Goal: Transaction & Acquisition: Book appointment/travel/reservation

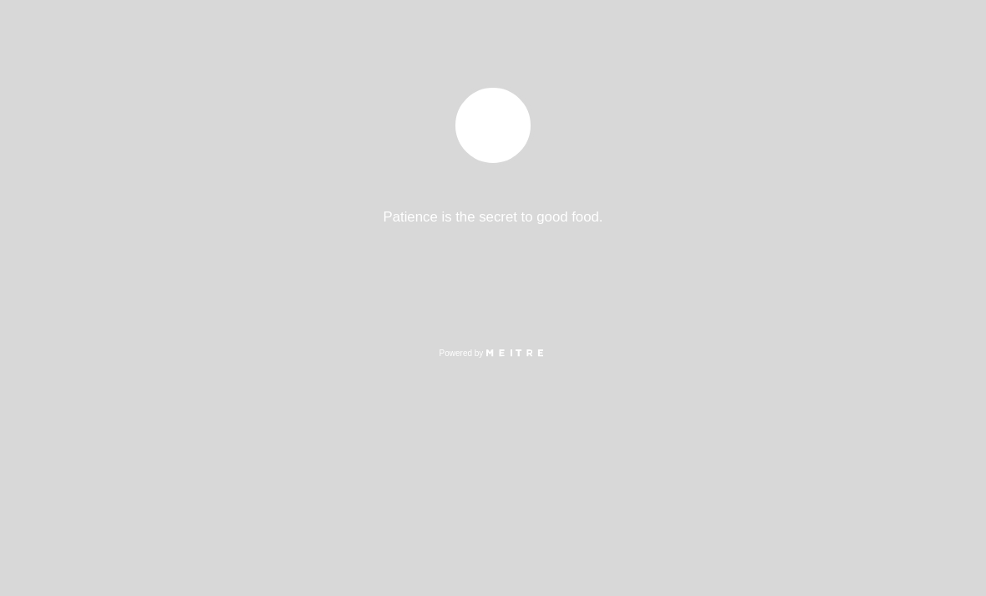
select select "es"
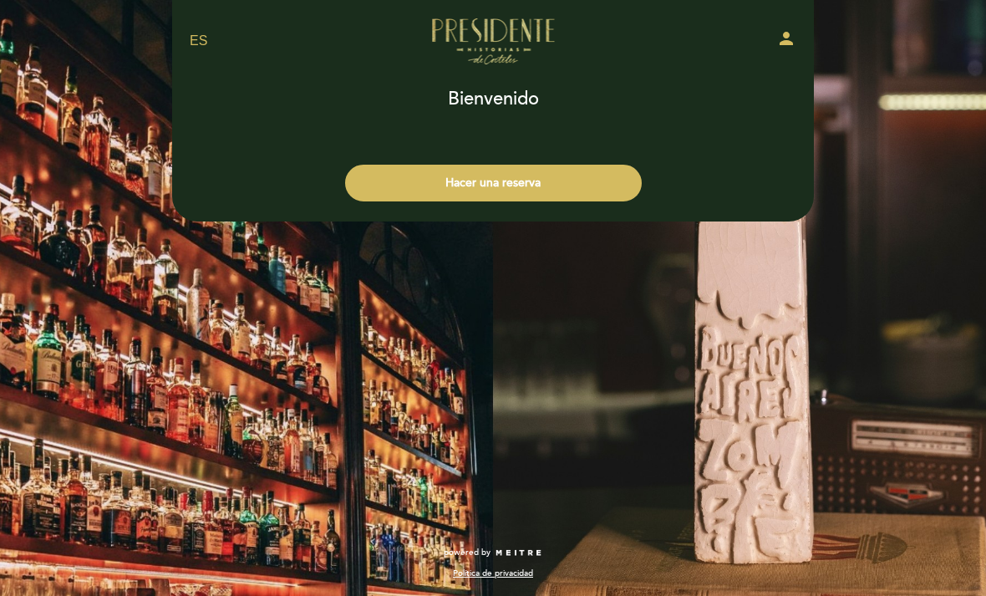
click at [563, 182] on button "Hacer una reserva" at bounding box center [493, 183] width 297 height 37
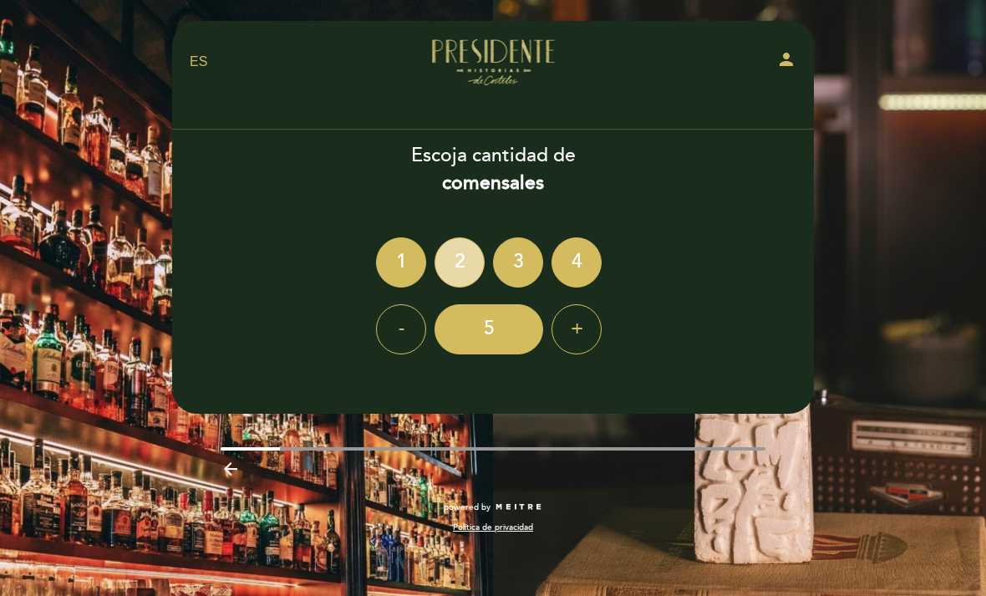
click at [463, 257] on div "2" at bounding box center [460, 262] width 50 height 50
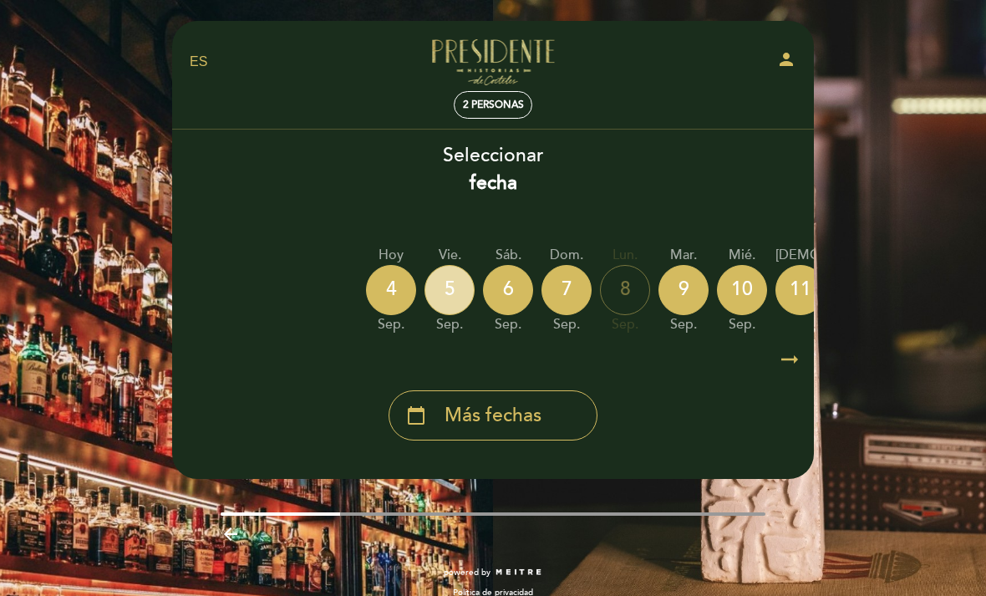
click at [452, 290] on div "5" at bounding box center [450, 290] width 50 height 50
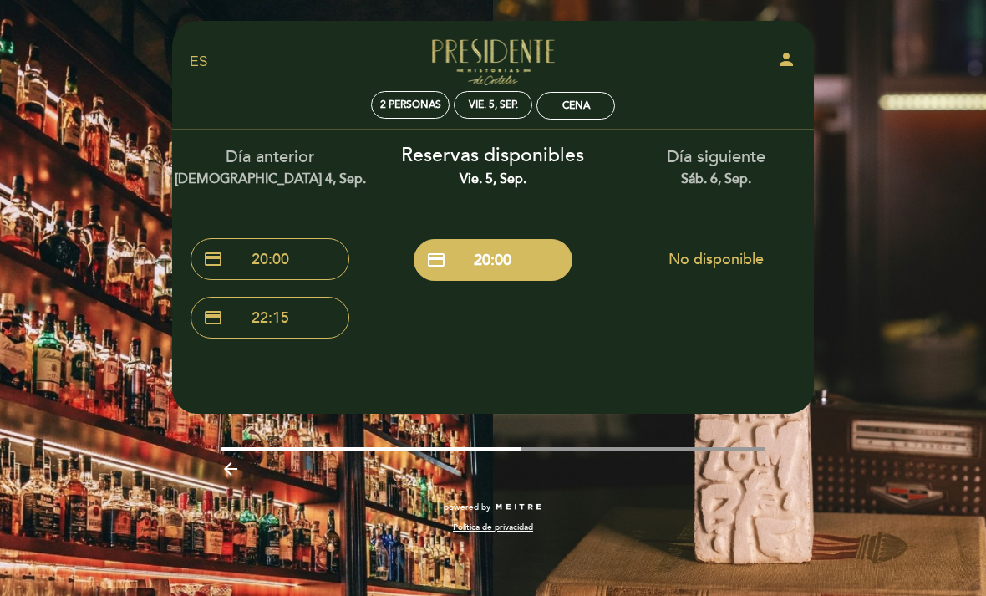
click at [519, 256] on button "credit_card 20:00" at bounding box center [493, 260] width 159 height 42
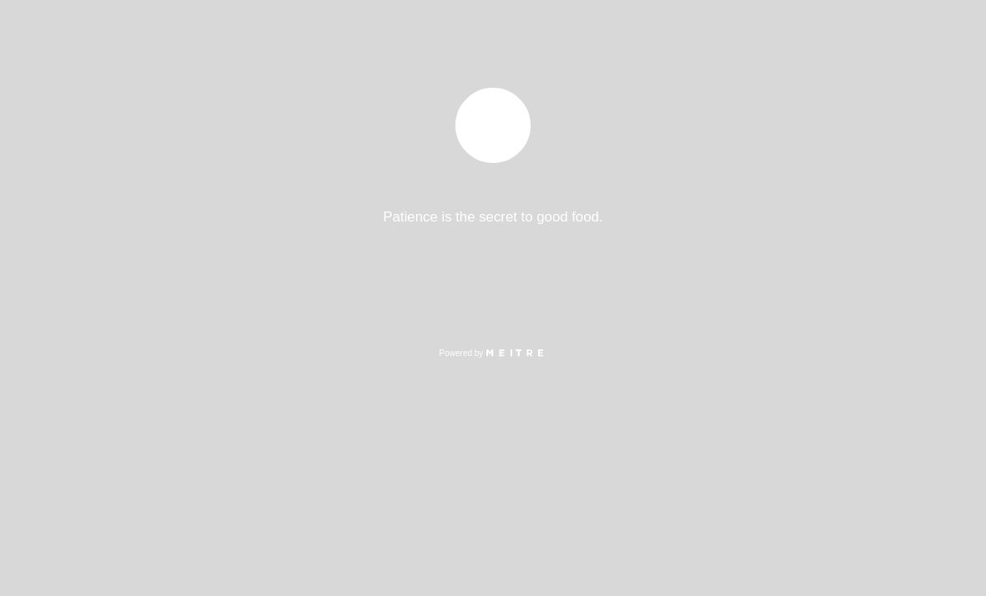
select select "es"
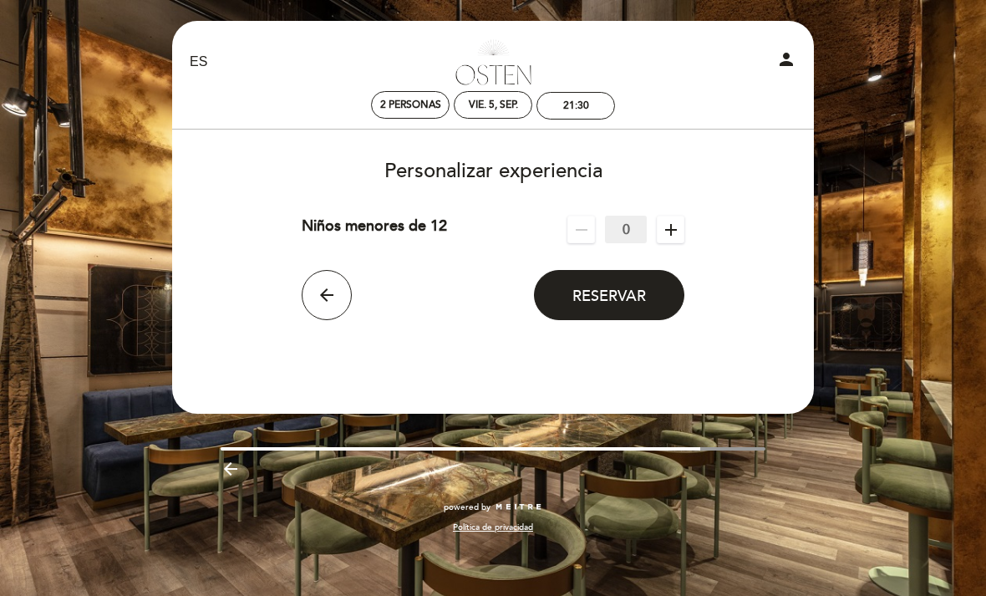
click at [608, 298] on span "Reservar" at bounding box center [610, 296] width 74 height 18
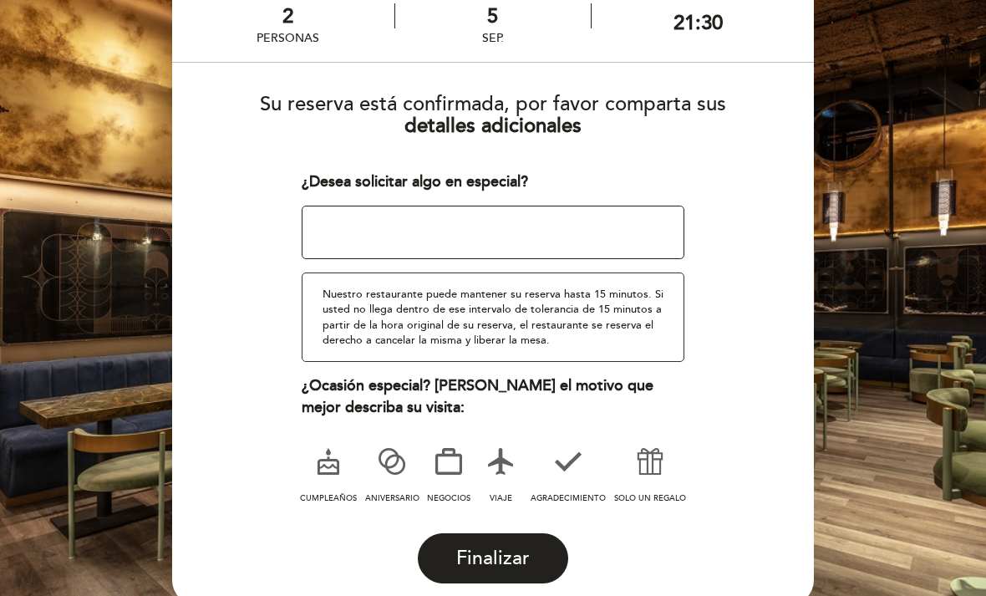
scroll to position [132, 0]
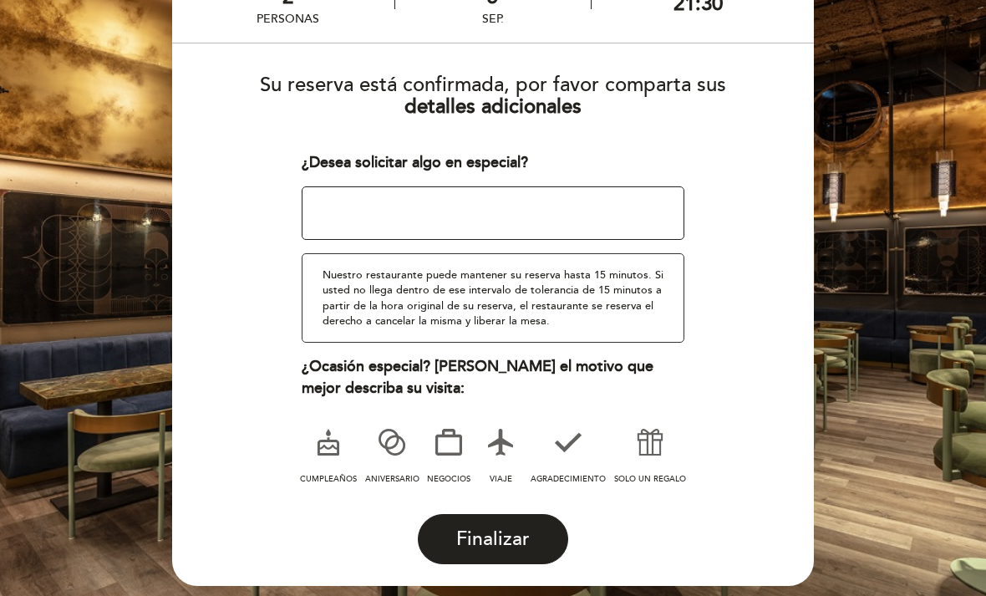
click at [483, 527] on span "Finalizar" at bounding box center [493, 538] width 74 height 23
